Goal: Task Accomplishment & Management: Use online tool/utility

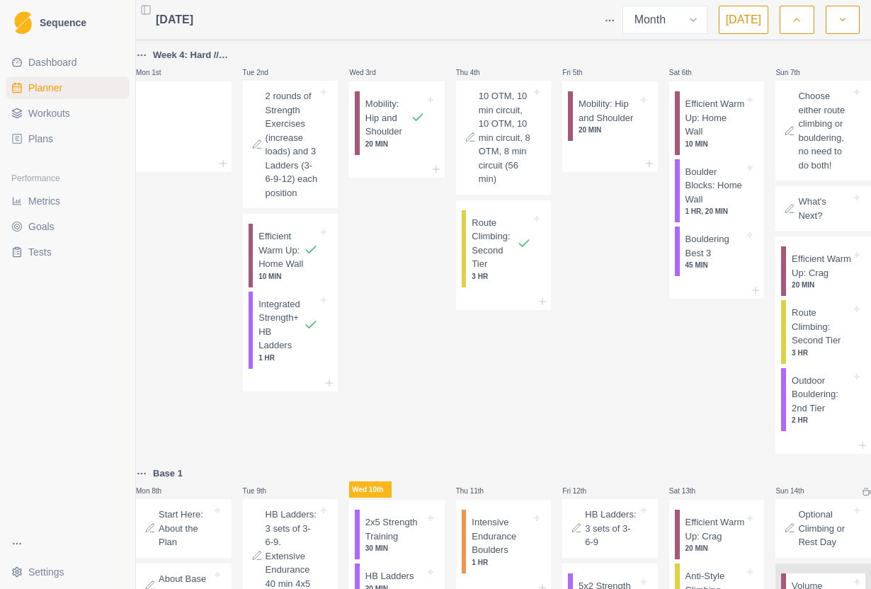
select select "month"
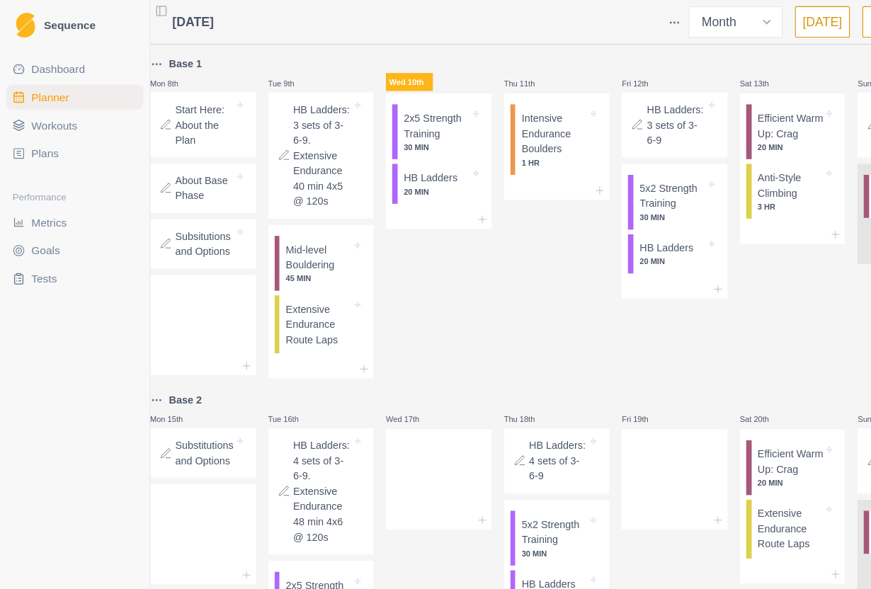
scroll to position [415, 0]
click at [433, 205] on icon at bounding box center [435, 198] width 11 height 11
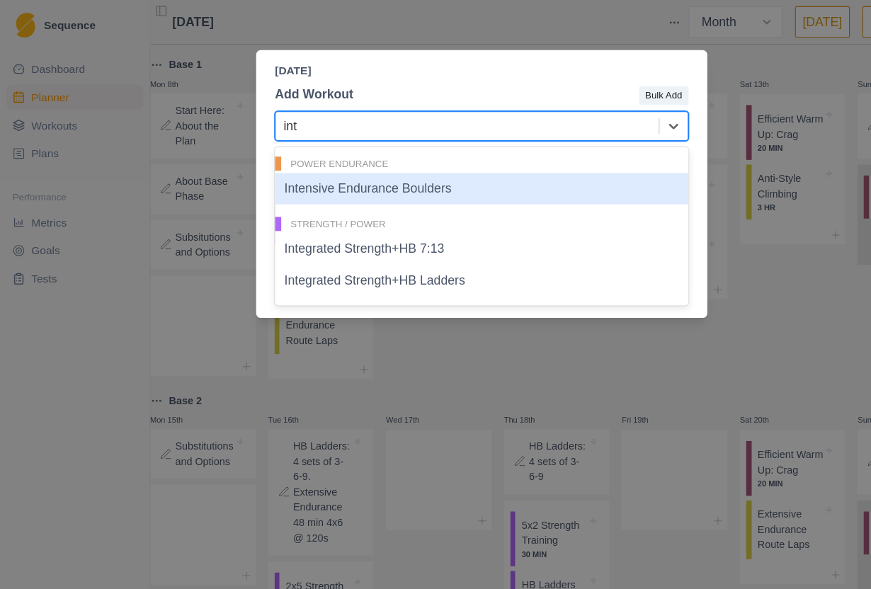
type input "int"
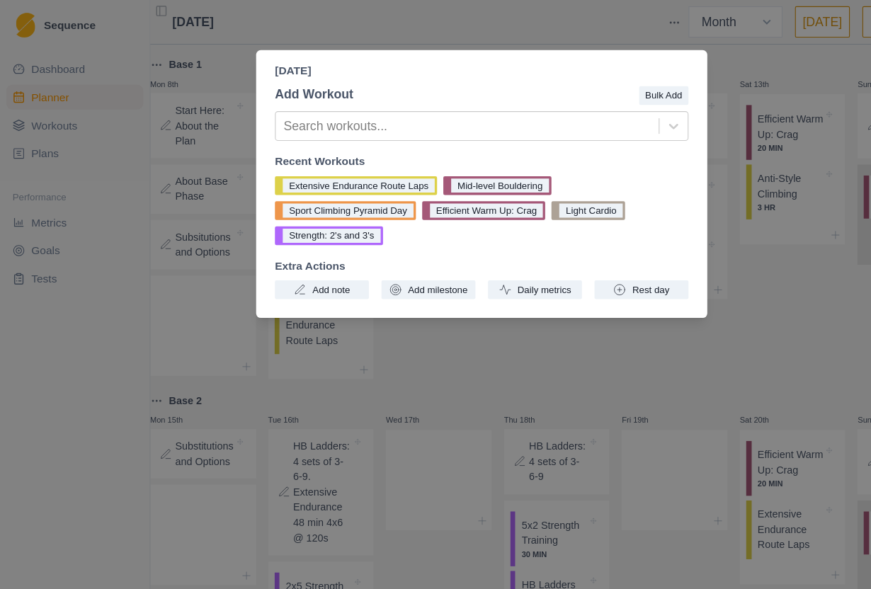
click at [736, 98] on div "[DATE] Add Workout Bulk Add Search workouts... Recent Workouts Extensive Endura…" at bounding box center [435, 294] width 871 height 589
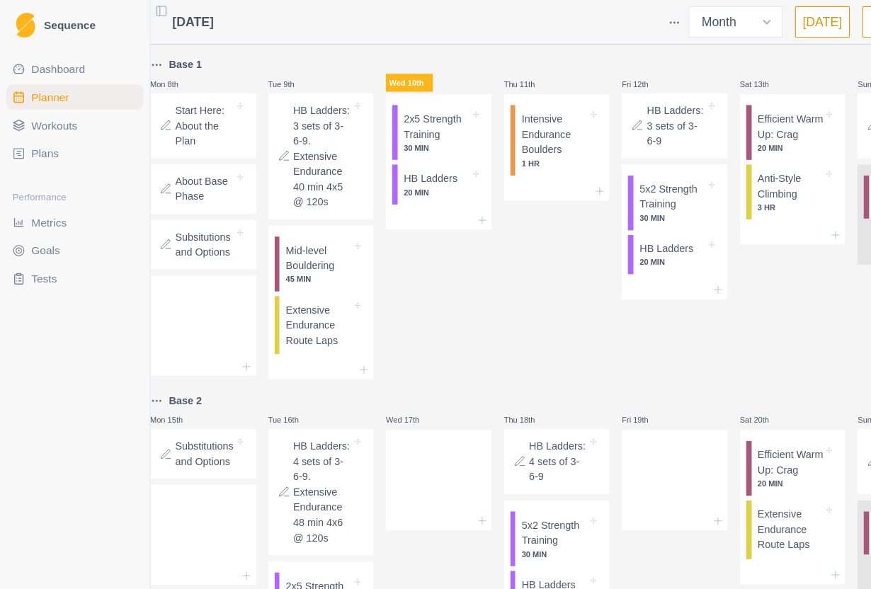
click at [403, 168] on p "HB Ladders" at bounding box center [389, 161] width 49 height 14
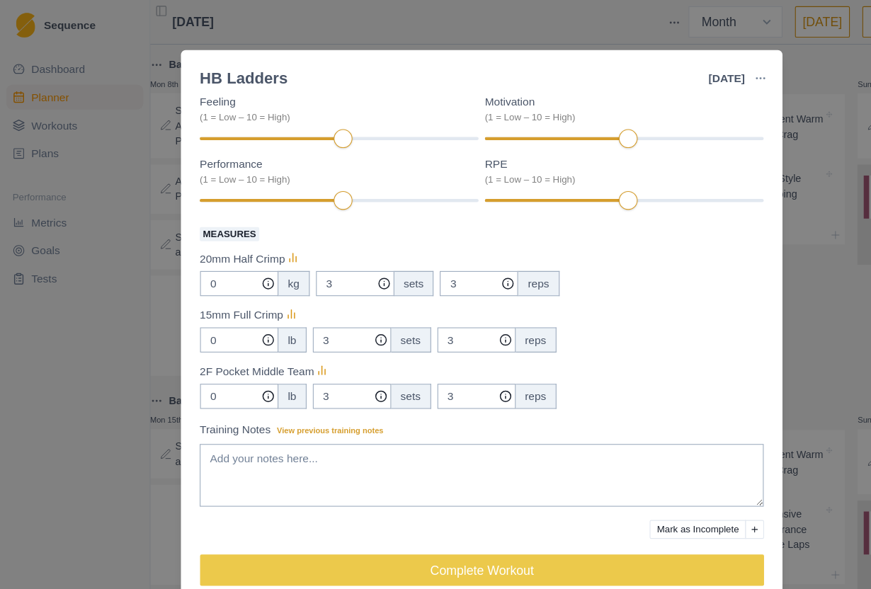
scroll to position [160, 0]
click at [227, 261] on input "0" at bounding box center [216, 256] width 71 height 23
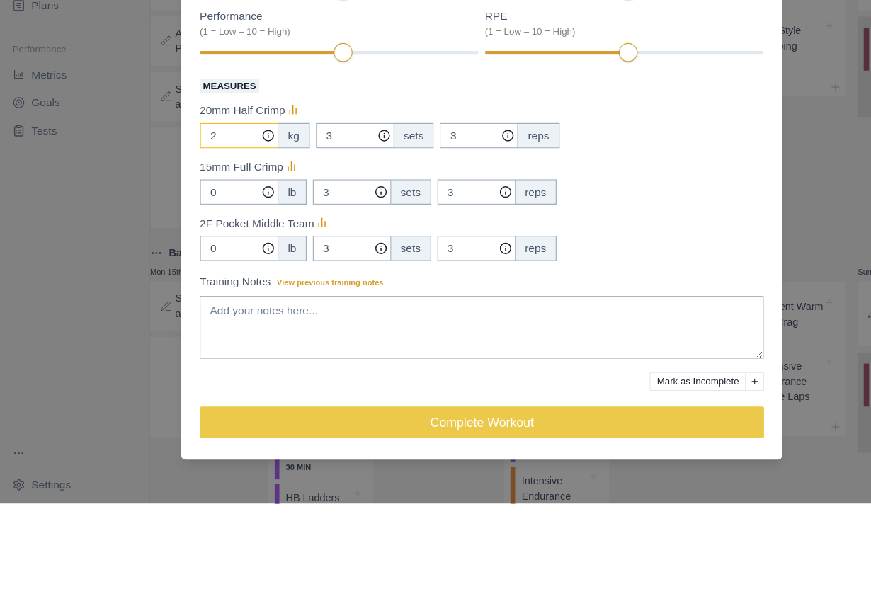
type input "2"
click at [241, 302] on icon at bounding box center [241, 307] width 11 height 11
click at [231, 347] on input "0" at bounding box center [216, 358] width 71 height 23
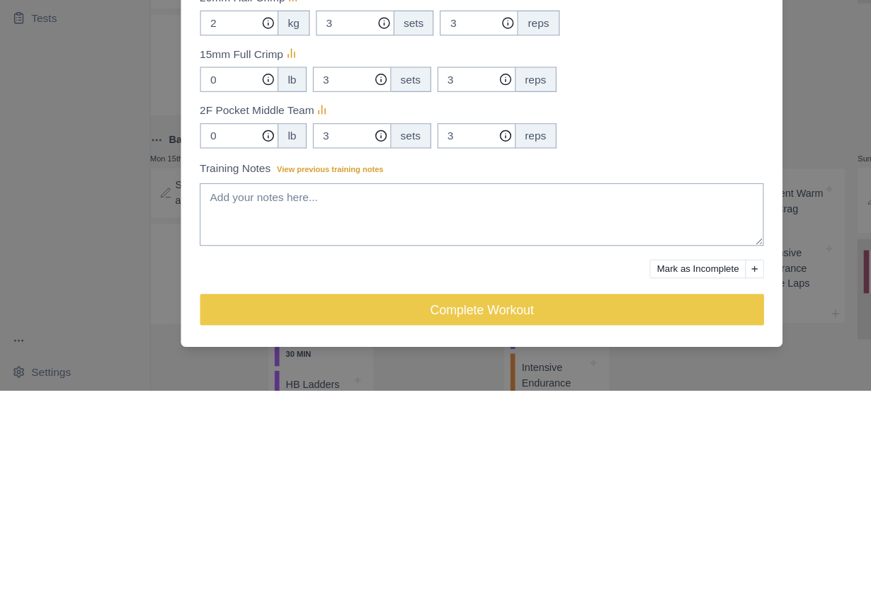
click at [298, 329] on icon at bounding box center [291, 336] width 14 height 14
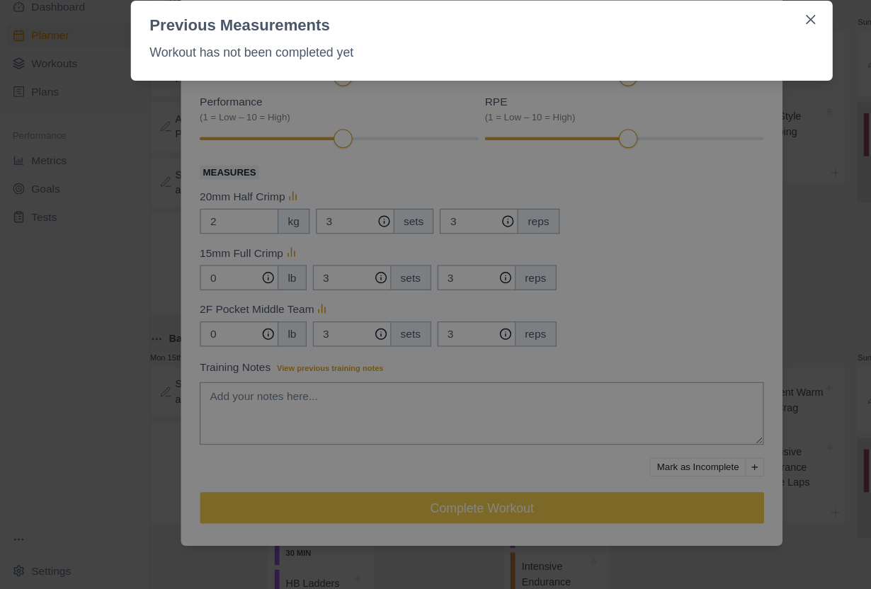
click at [733, 69] on icon "Close" at bounding box center [732, 73] width 8 height 8
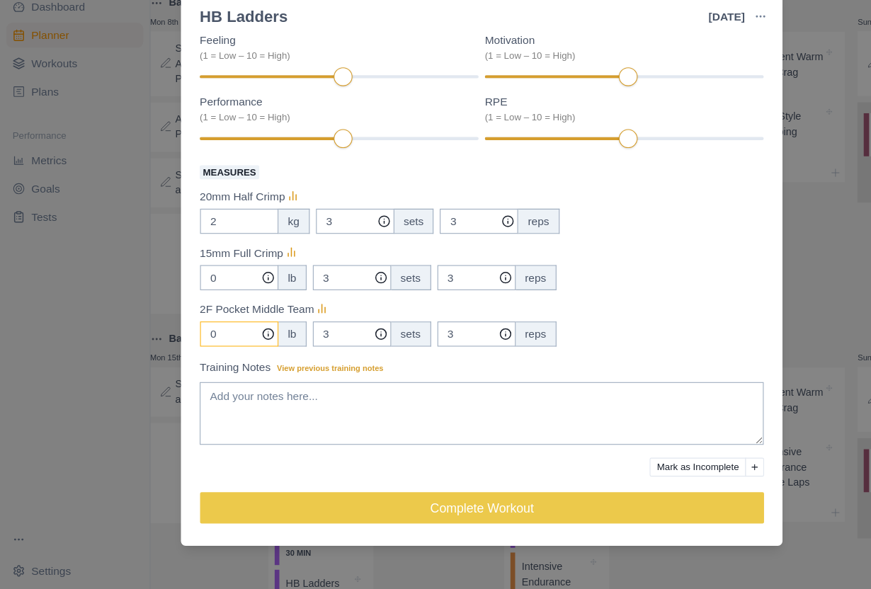
click at [228, 347] on input "0" at bounding box center [216, 358] width 71 height 23
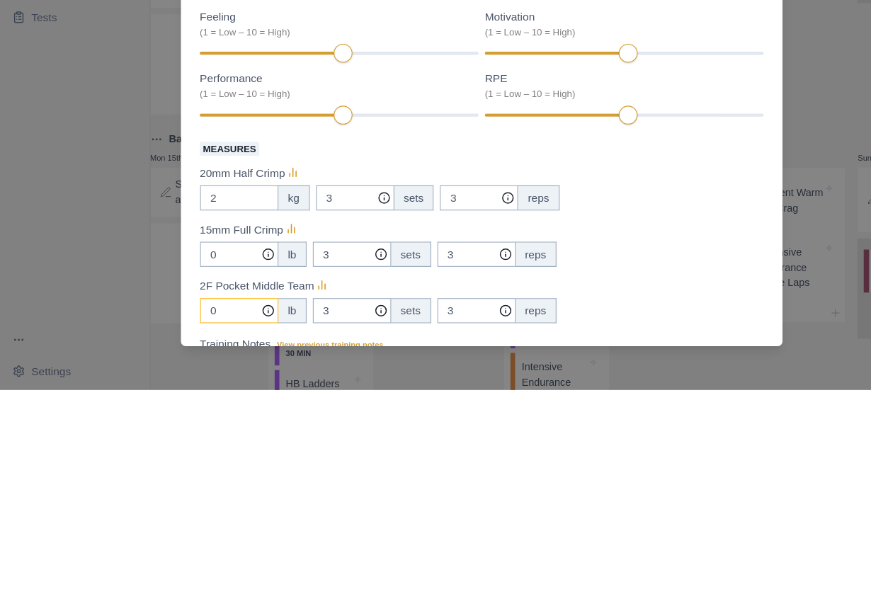
scroll to position [0, 0]
click at [272, 386] on icon at bounding box center [265, 393] width 14 height 14
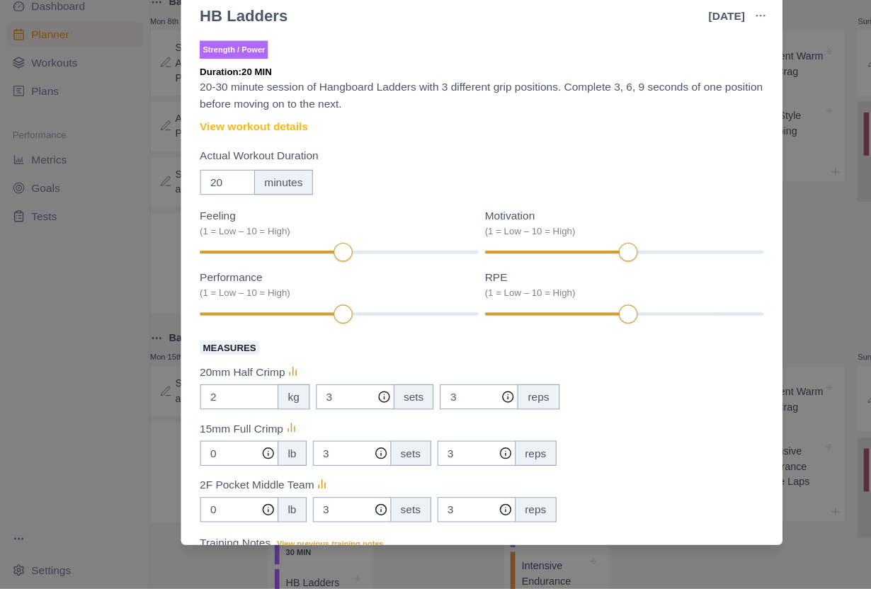
scroll to position [30, 0]
